Goal: Task Accomplishment & Management: Use online tool/utility

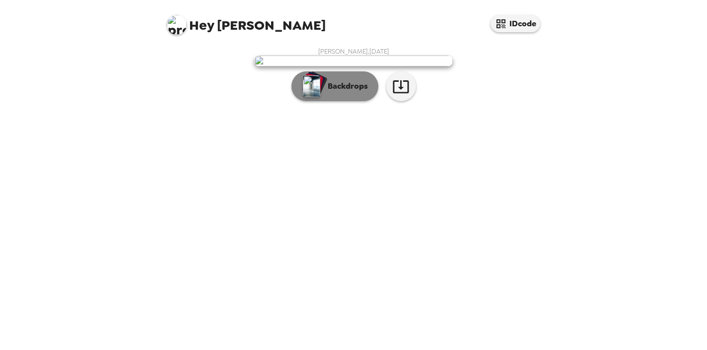
click at [356, 92] on p "Backdrops" at bounding box center [345, 86] width 45 height 12
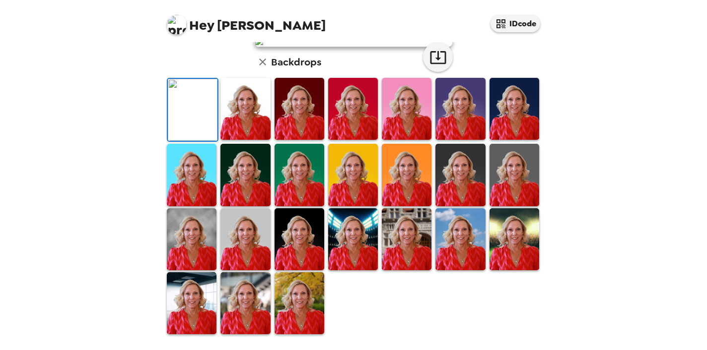
scroll to position [108, 0]
click at [257, 140] on img at bounding box center [245, 109] width 50 height 62
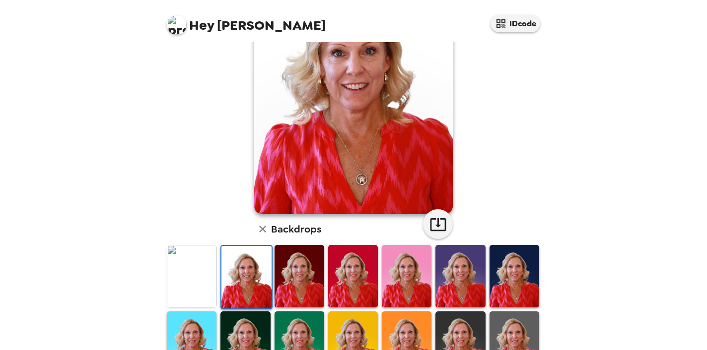
scroll to position [89, 0]
click at [311, 268] on img at bounding box center [299, 276] width 50 height 62
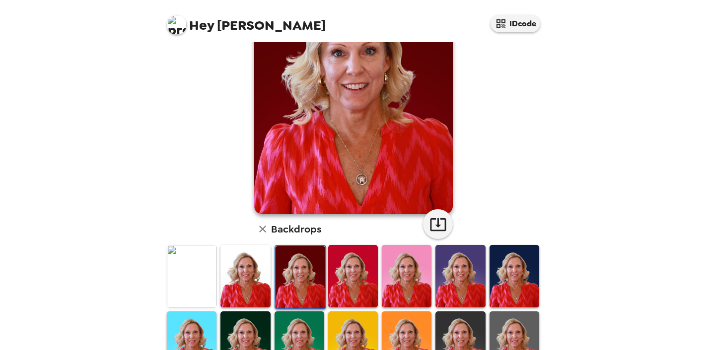
click at [476, 269] on img at bounding box center [460, 276] width 50 height 62
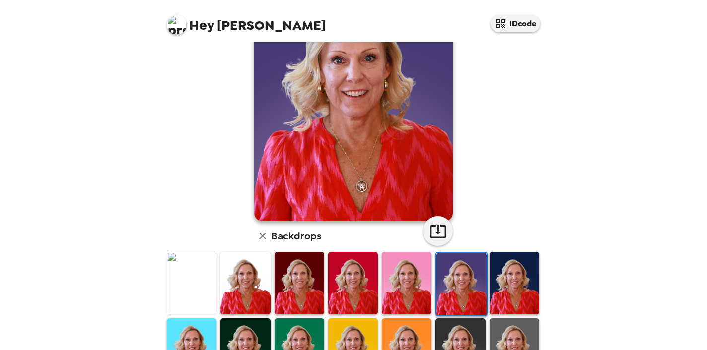
scroll to position [76, 0]
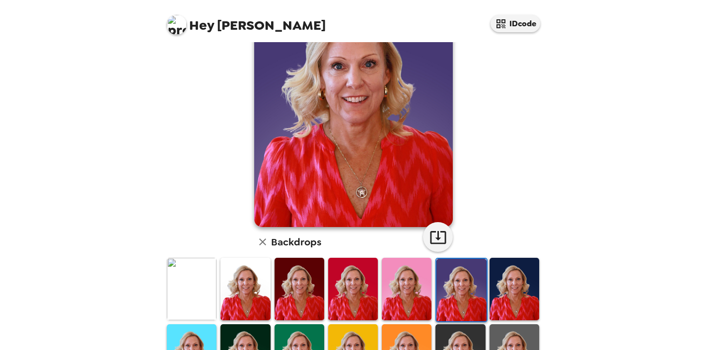
click at [526, 280] on img at bounding box center [514, 289] width 50 height 62
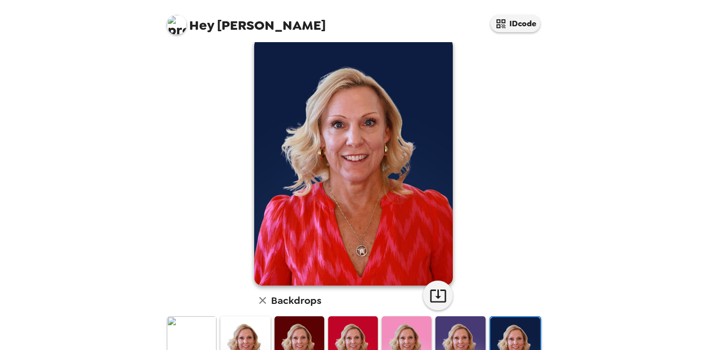
scroll to position [18, 0]
click at [462, 326] on img at bounding box center [460, 347] width 50 height 62
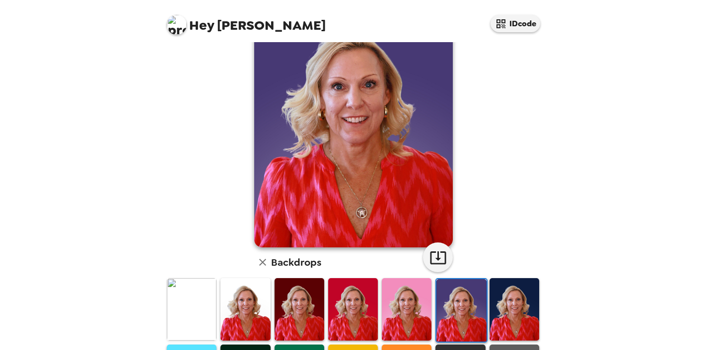
scroll to position [228, 0]
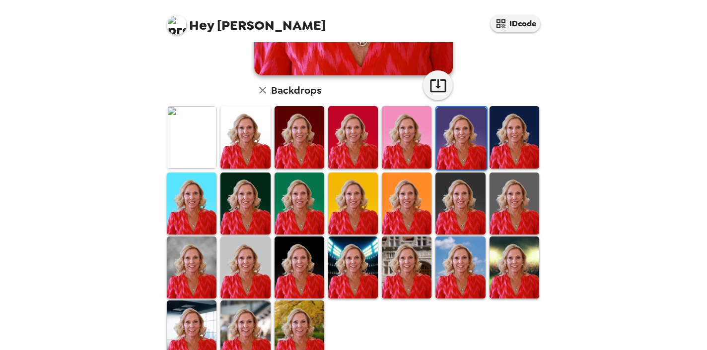
click at [470, 273] on img at bounding box center [460, 268] width 50 height 62
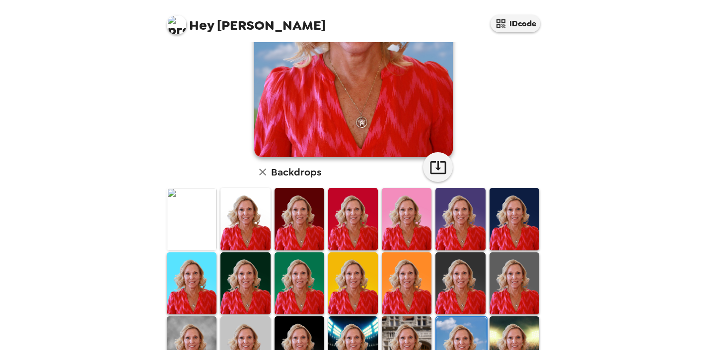
scroll to position [257, 0]
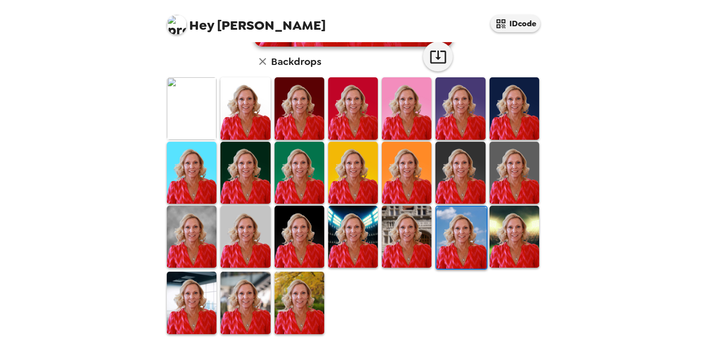
click at [198, 232] on img at bounding box center [192, 237] width 50 height 62
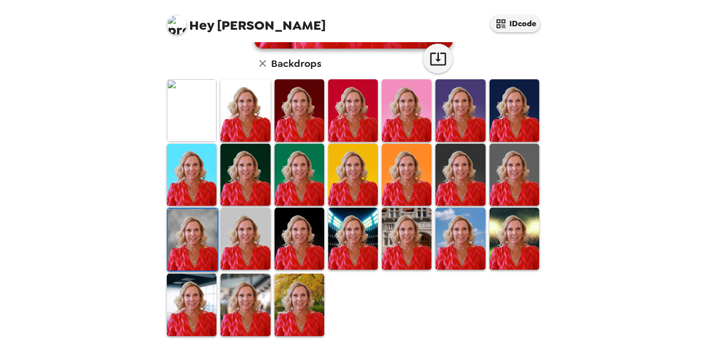
scroll to position [247, 0]
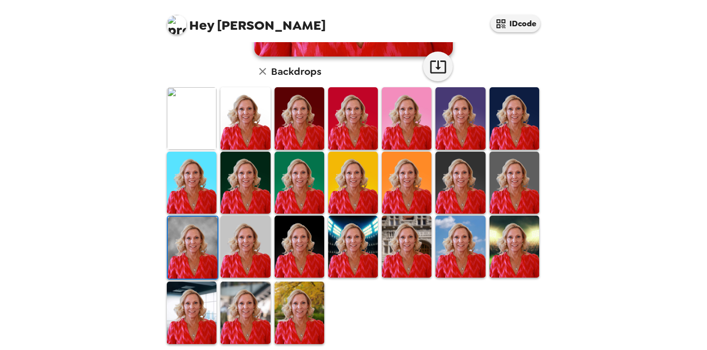
click at [260, 236] on img at bounding box center [245, 247] width 50 height 62
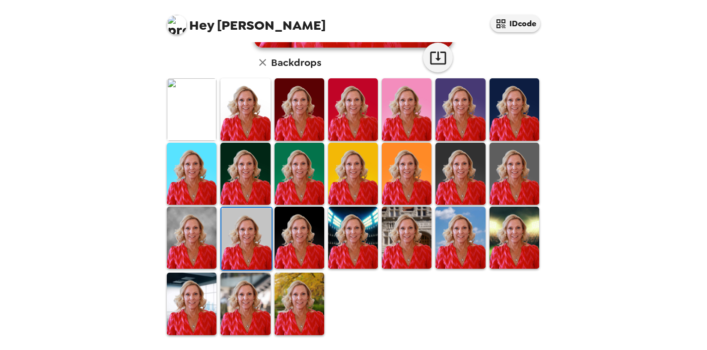
scroll to position [257, 0]
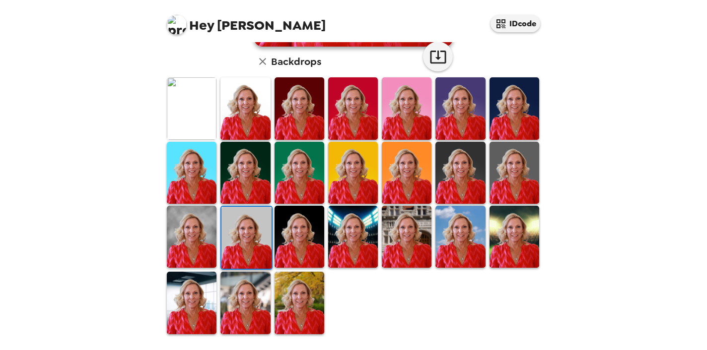
click at [207, 146] on img at bounding box center [192, 173] width 50 height 62
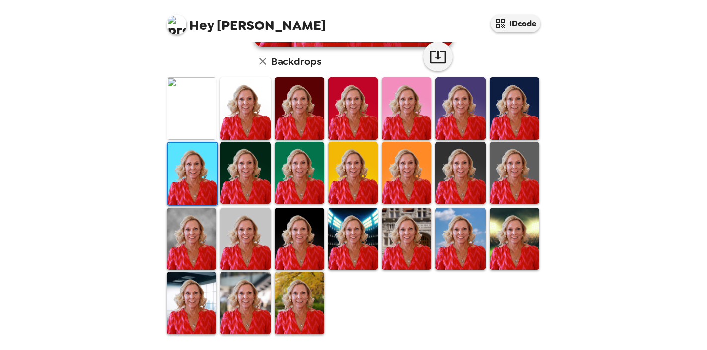
click at [531, 163] on img at bounding box center [514, 173] width 50 height 62
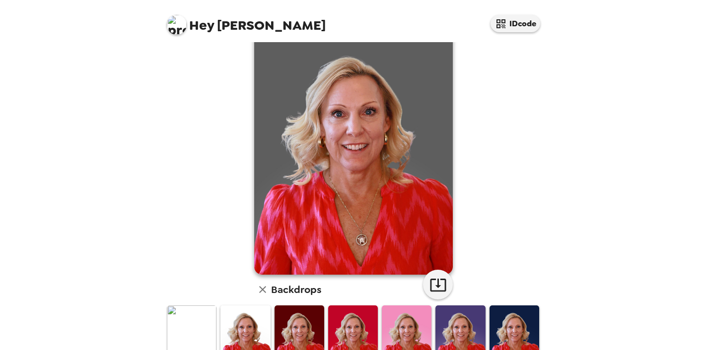
scroll to position [26, 0]
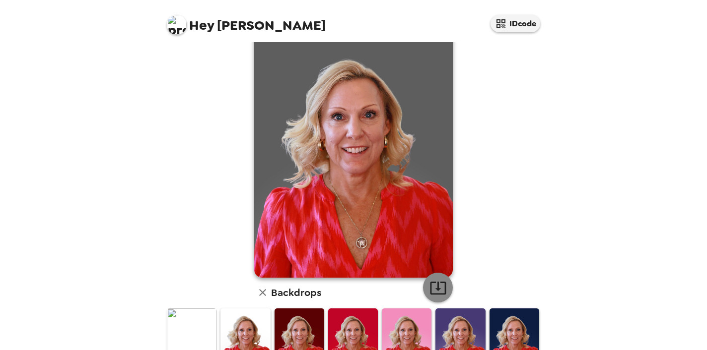
click at [437, 287] on icon "button" at bounding box center [437, 287] width 17 height 17
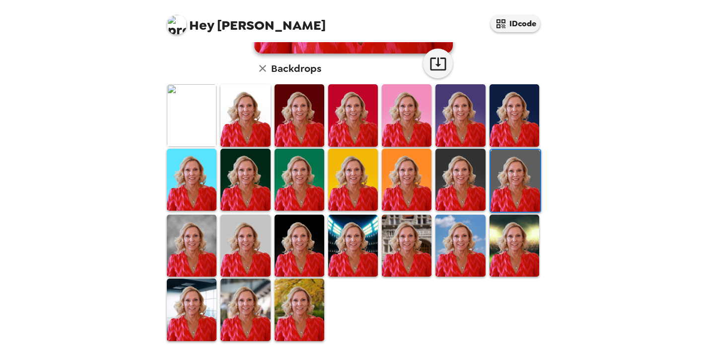
scroll to position [257, 0]
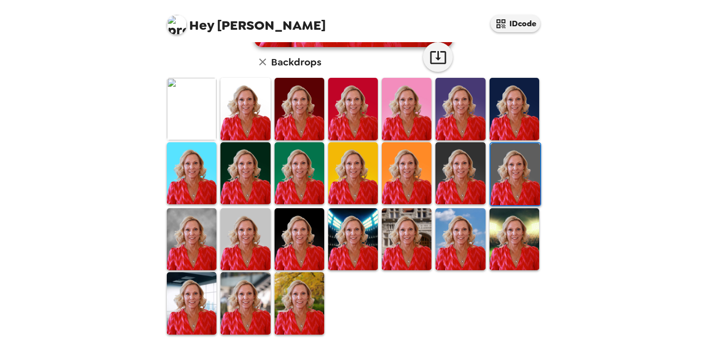
click at [196, 238] on img at bounding box center [192, 239] width 50 height 62
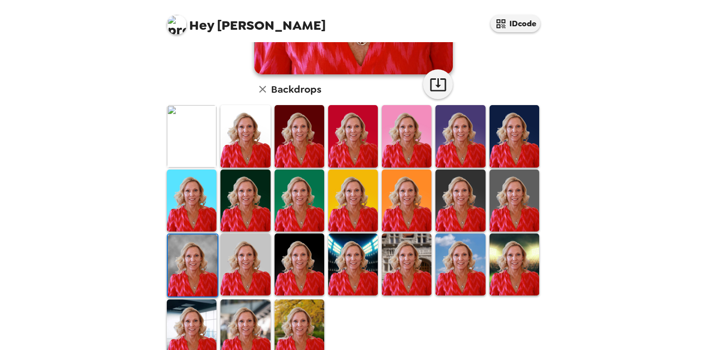
scroll to position [234, 0]
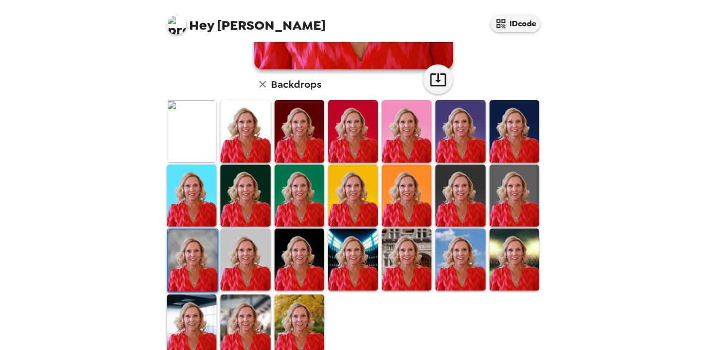
click at [253, 259] on img at bounding box center [245, 260] width 50 height 62
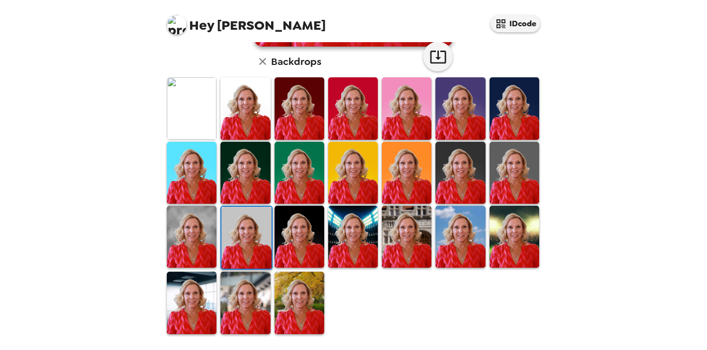
scroll to position [257, 0]
click at [313, 235] on img at bounding box center [299, 237] width 50 height 62
click at [482, 229] on img at bounding box center [460, 237] width 50 height 62
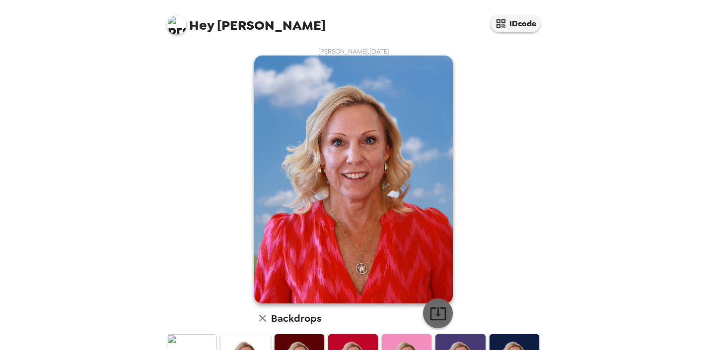
click at [436, 314] on icon "button" at bounding box center [437, 313] width 17 height 17
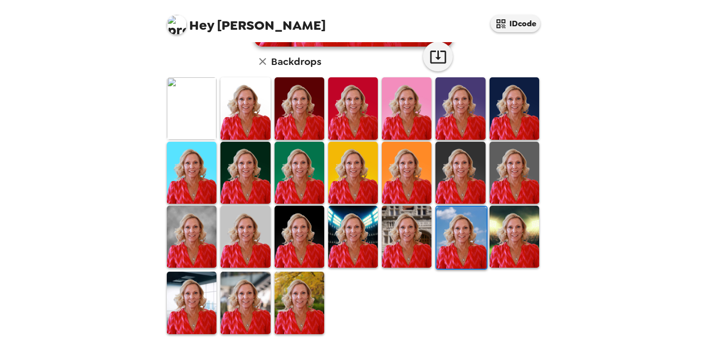
scroll to position [257, 0]
click at [415, 118] on img at bounding box center [407, 108] width 50 height 62
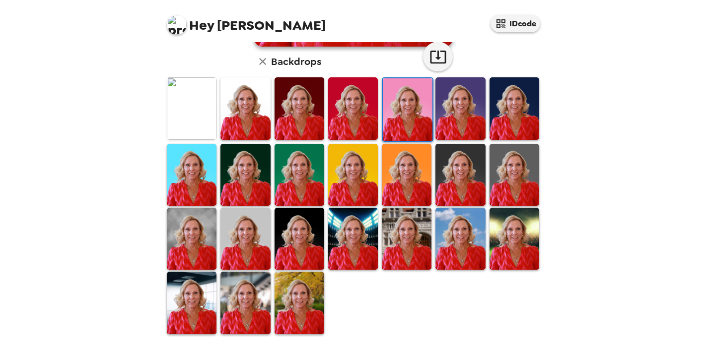
click at [415, 118] on img at bounding box center [408, 109] width 50 height 62
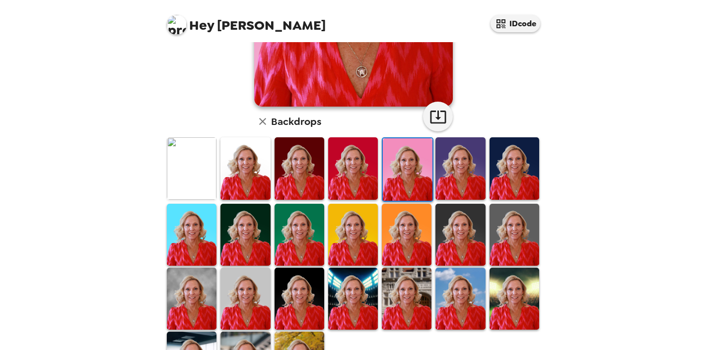
scroll to position [198, 0]
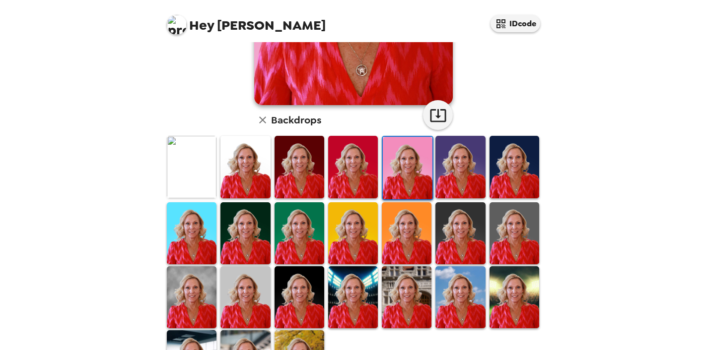
click at [369, 160] on img at bounding box center [353, 167] width 50 height 62
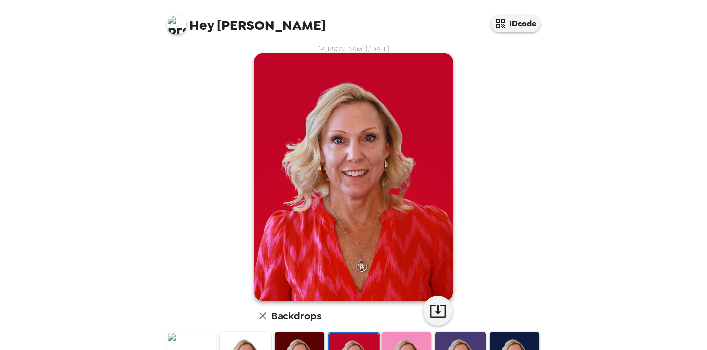
scroll to position [0, 0]
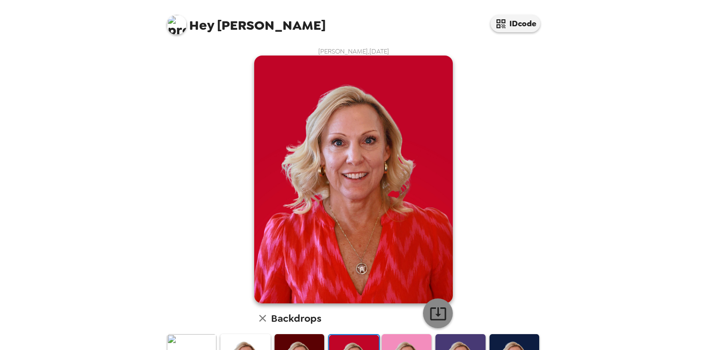
click at [441, 316] on icon "button" at bounding box center [437, 313] width 17 height 17
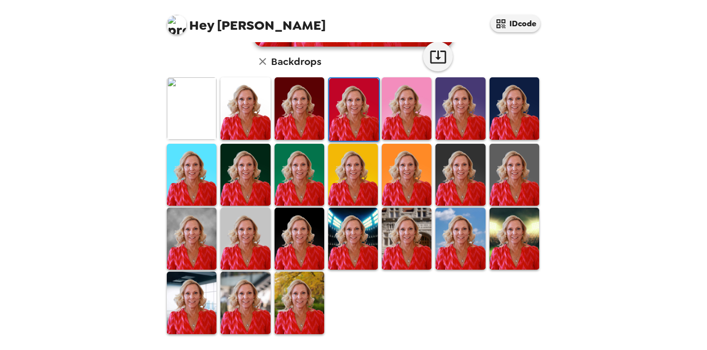
scroll to position [257, 0]
click at [406, 232] on img at bounding box center [407, 239] width 50 height 62
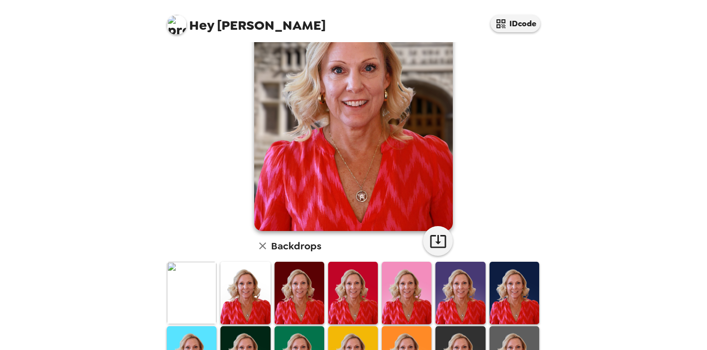
scroll to position [199, 0]
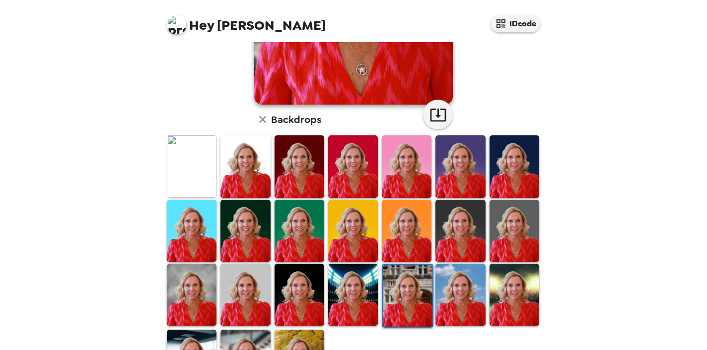
click at [514, 309] on img at bounding box center [514, 295] width 50 height 62
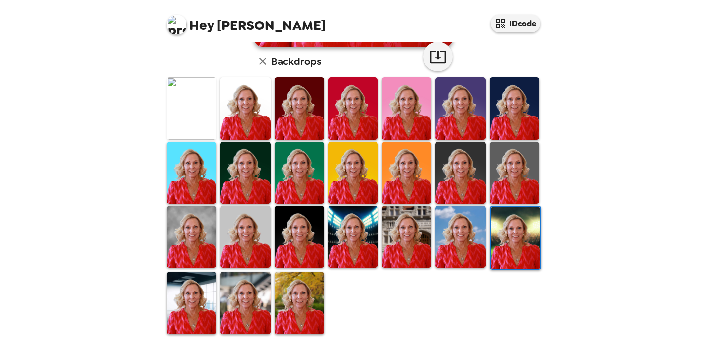
click at [305, 309] on img at bounding box center [299, 303] width 50 height 62
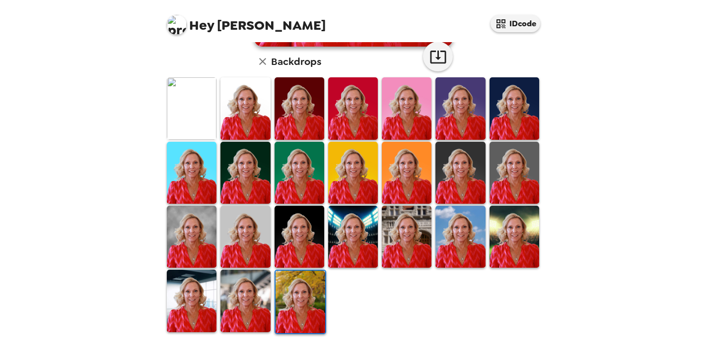
scroll to position [257, 0]
click at [247, 307] on img at bounding box center [245, 301] width 50 height 62
